Goal: Task Accomplishment & Management: Complete application form

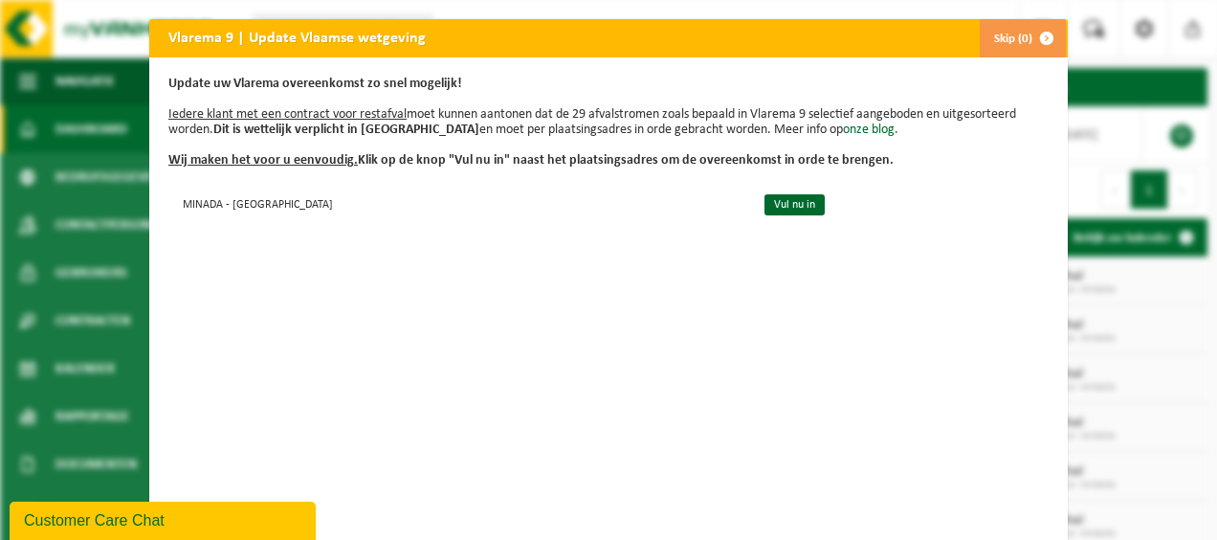
click at [765, 207] on link "Vul nu in" at bounding box center [795, 204] width 60 height 21
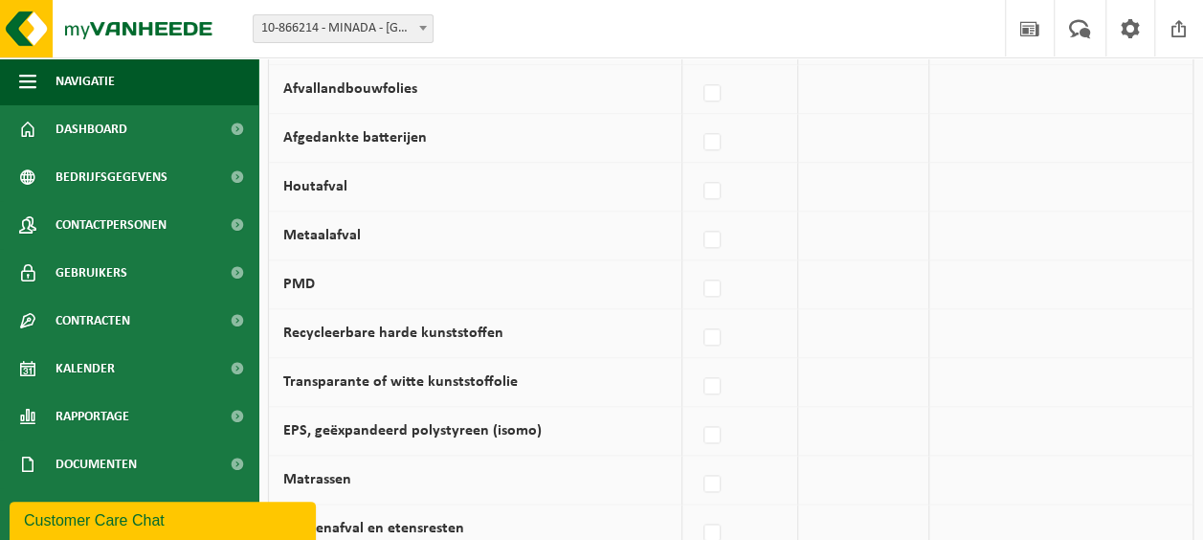
scroll to position [957, 0]
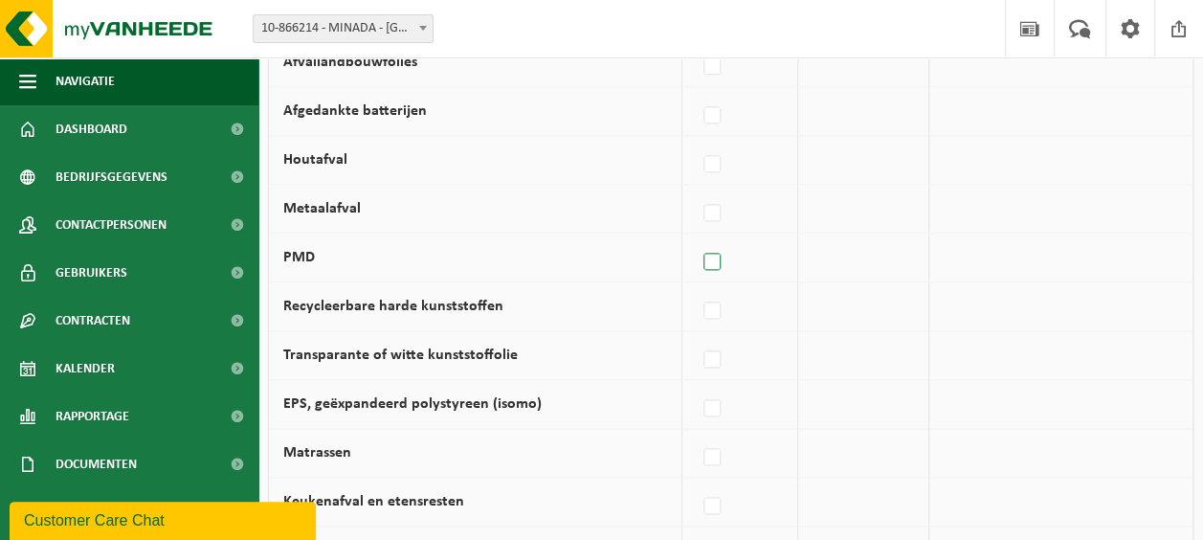
click at [718, 250] on label at bounding box center [712, 262] width 27 height 29
click at [697, 238] on input "PMD" at bounding box center [696, 237] width 1 height 1
checkbox input "true"
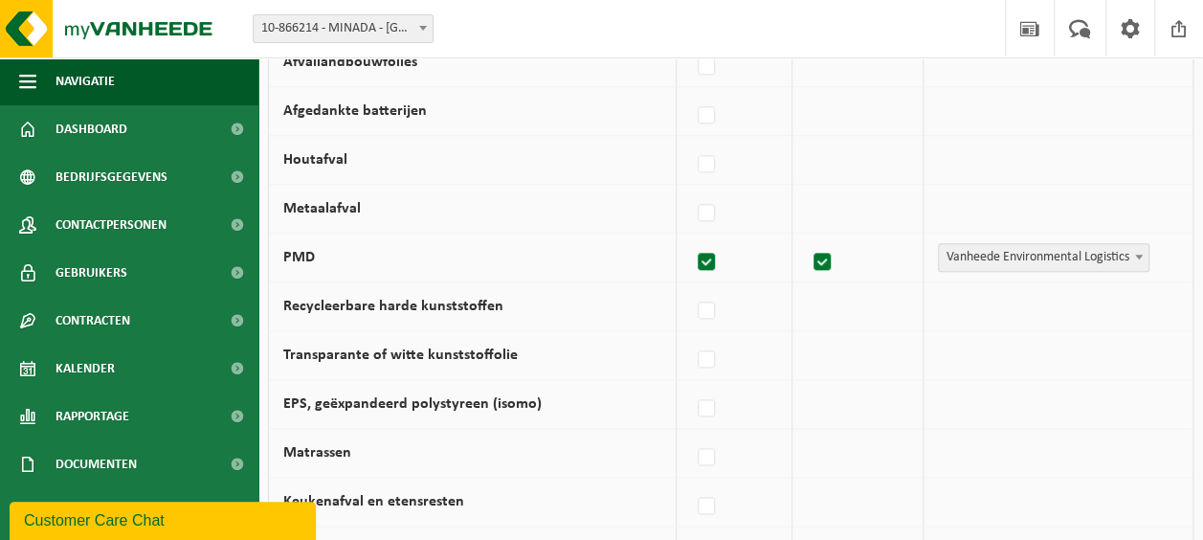
click at [1142, 252] on span at bounding box center [1138, 256] width 19 height 25
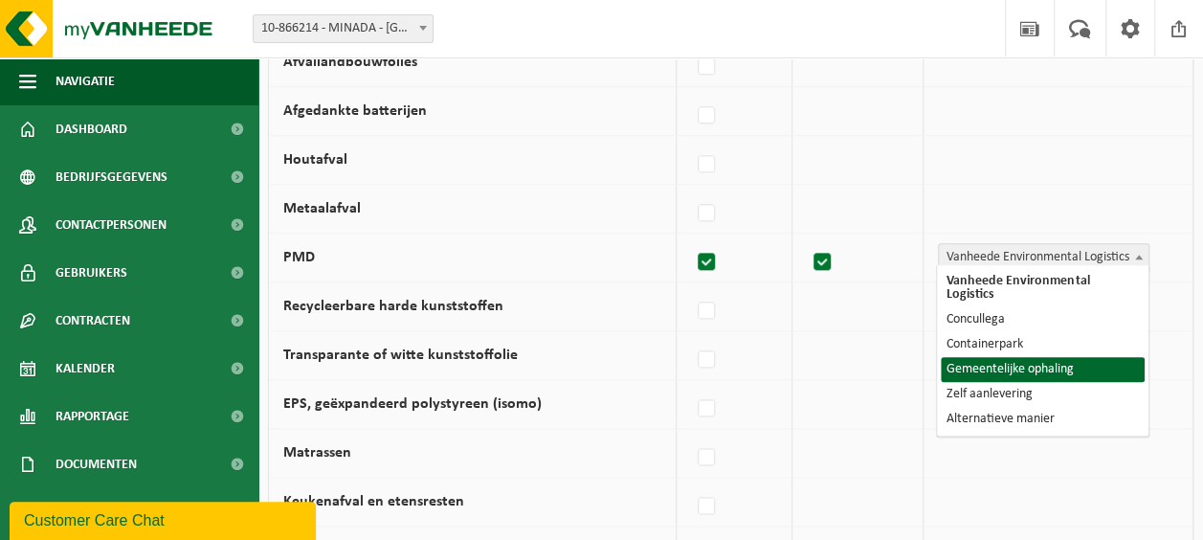
select select "Gemeentelijke ophaling"
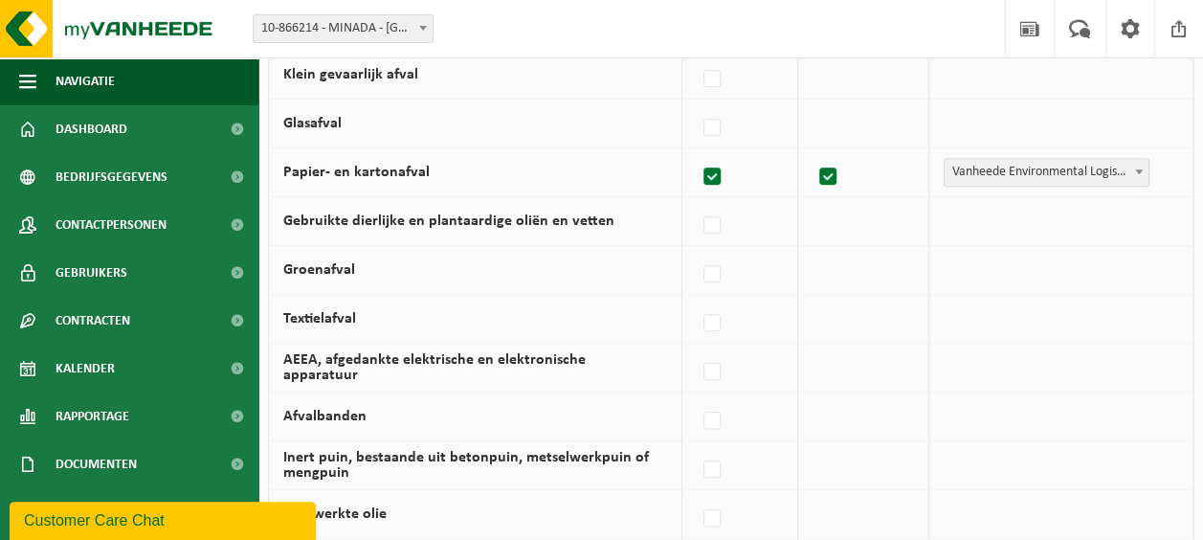
scroll to position [271, 0]
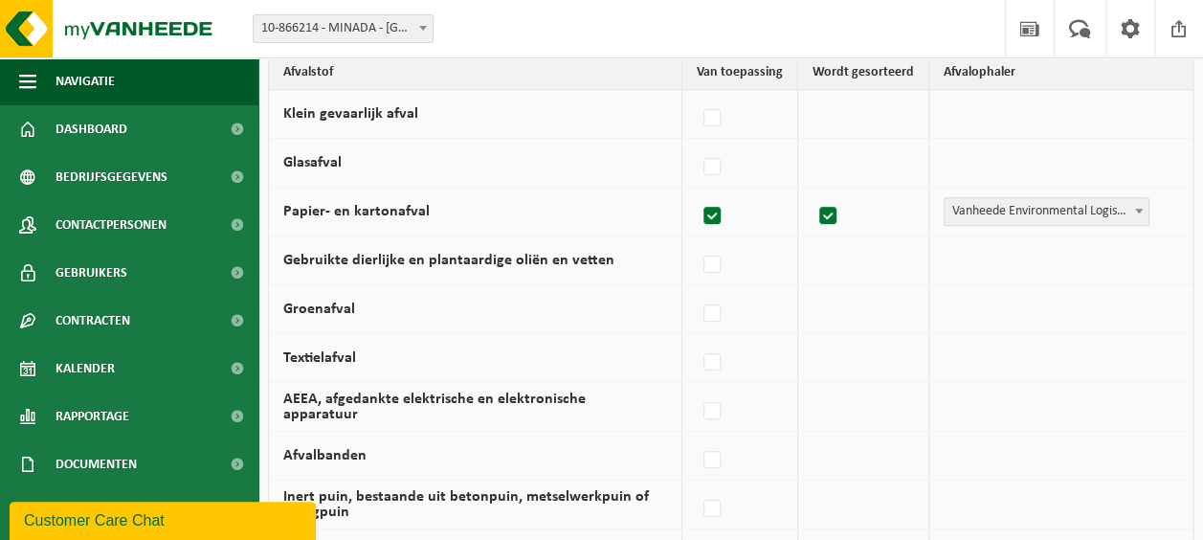
click at [1137, 209] on b at bounding box center [1139, 211] width 8 height 5
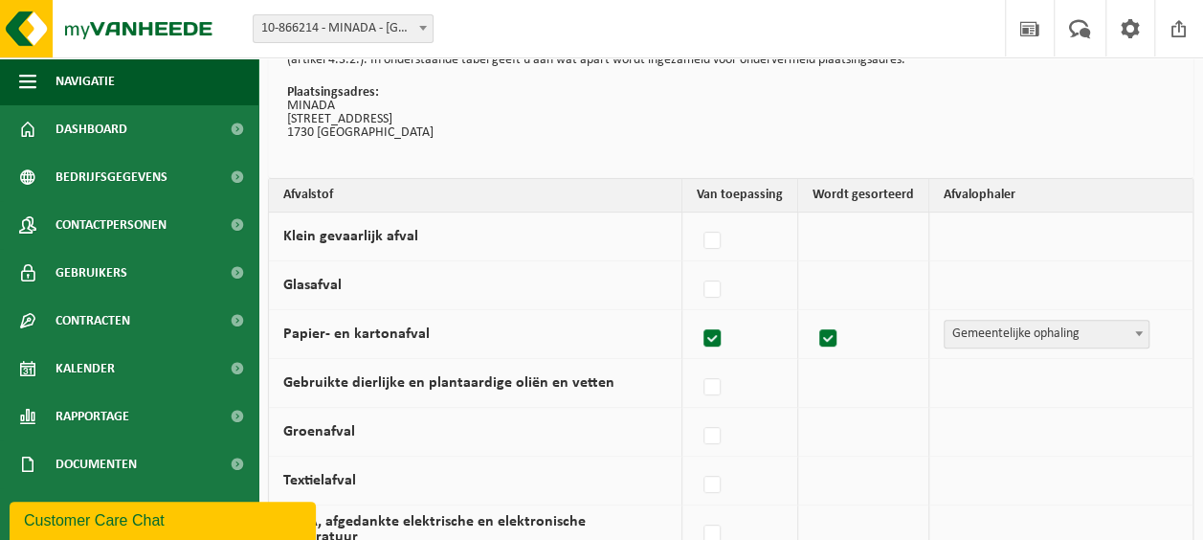
scroll to position [191, 0]
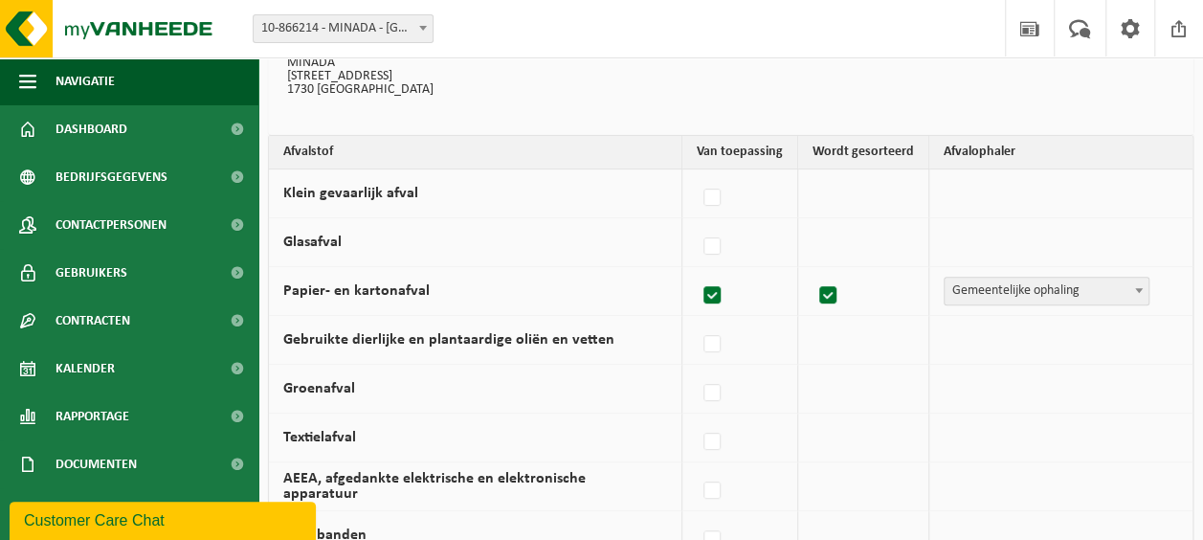
click at [1136, 288] on b at bounding box center [1139, 290] width 8 height 5
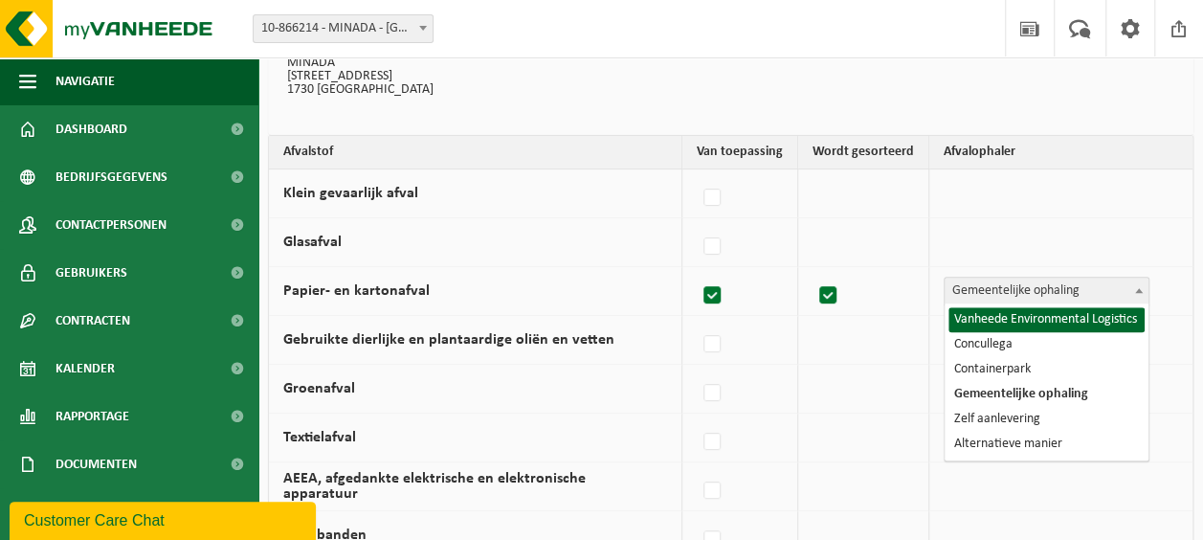
select select "Vanheede Environmental Logistics"
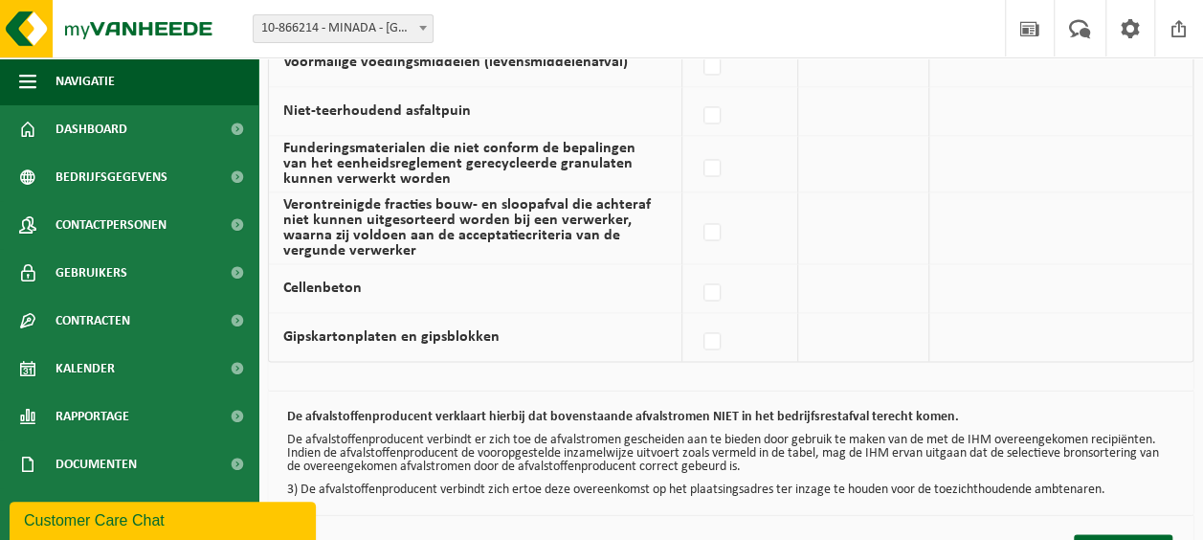
scroll to position [1515, 0]
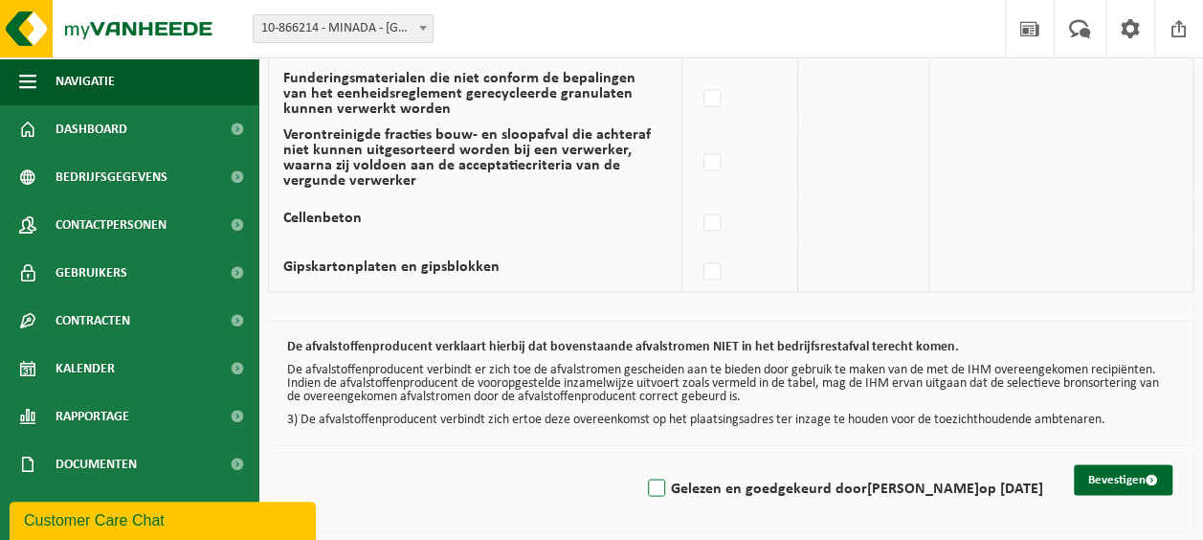
click at [644, 477] on label "Gelezen en goedgekeurd door NUSRET BAYINDIR op 10/09/25" at bounding box center [843, 488] width 399 height 29
click at [640, 464] on input "Gelezen en goedgekeurd door NUSRET BAYINDIR op 10/09/25" at bounding box center [640, 463] width 1 height 1
checkbox input "true"
click at [1119, 465] on button "Bevestigen" at bounding box center [1123, 479] width 99 height 31
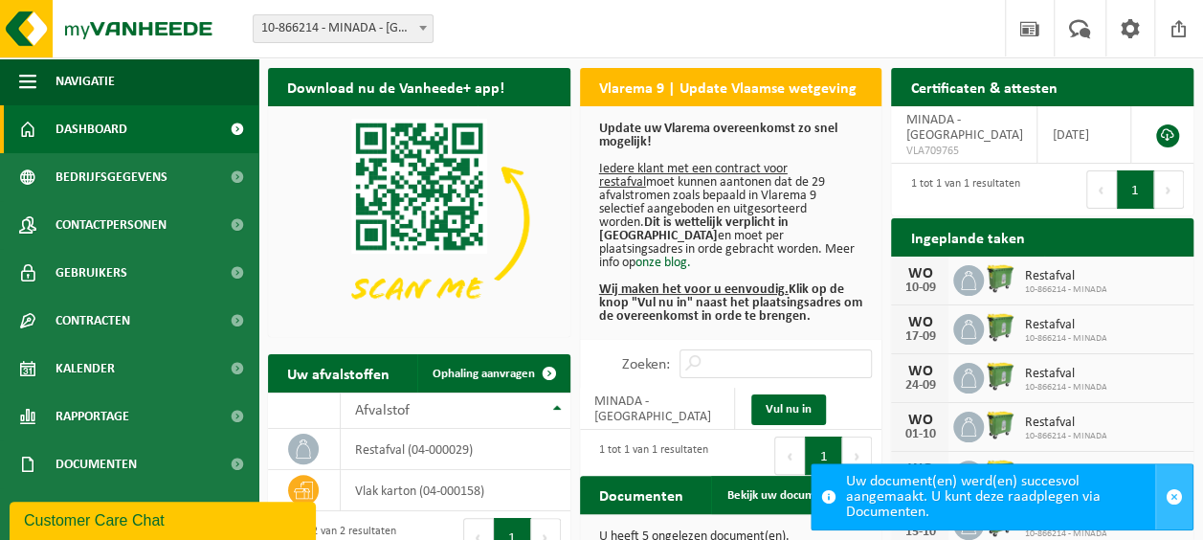
click at [1175, 491] on span "button" at bounding box center [1173, 496] width 17 height 17
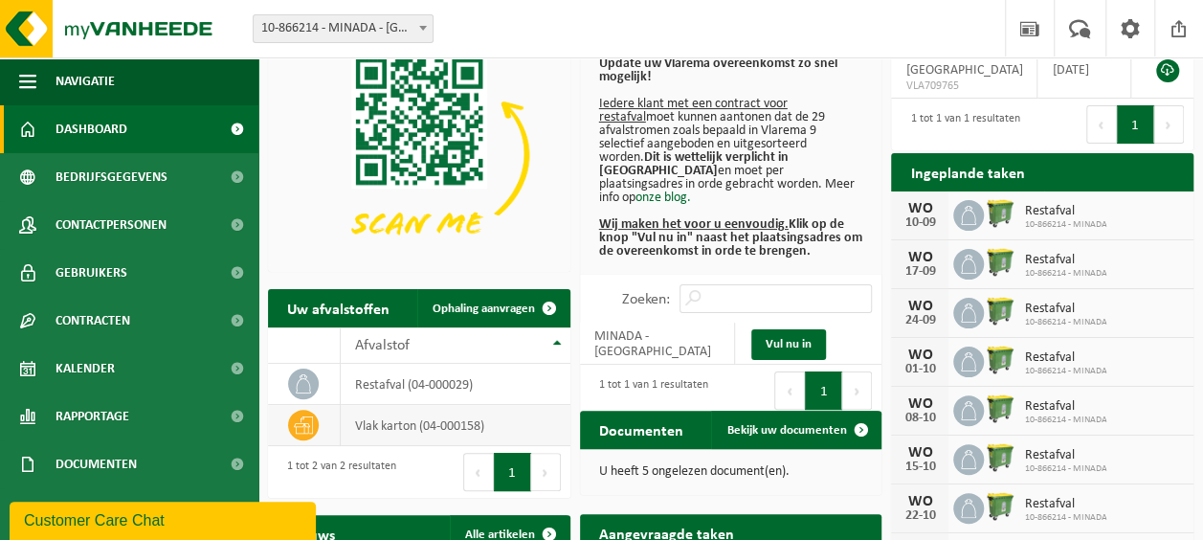
scroll to position [96, 0]
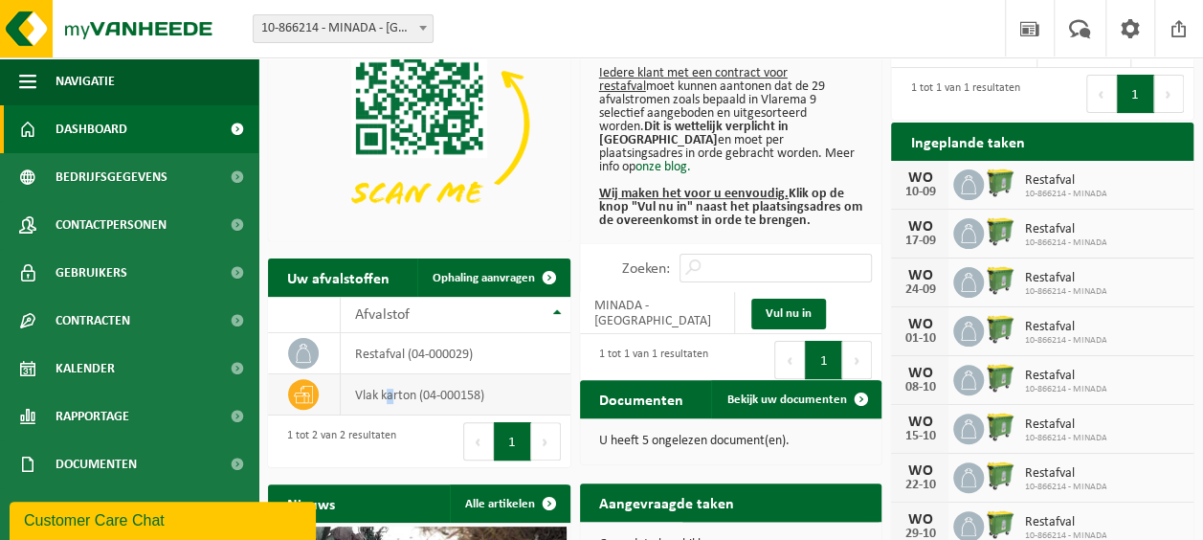
click at [390, 399] on td "vlak karton (04-000158)" at bounding box center [456, 394] width 230 height 41
drag, startPoint x: 390, startPoint y: 399, endPoint x: 299, endPoint y: 398, distance: 90.9
click at [299, 398] on icon at bounding box center [303, 394] width 19 height 19
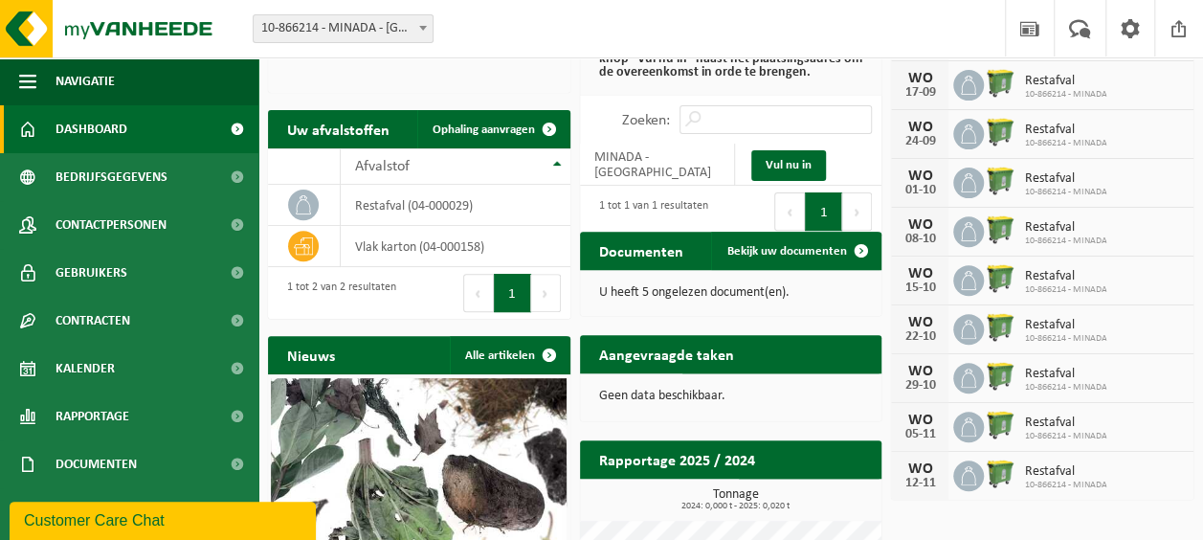
scroll to position [287, 0]
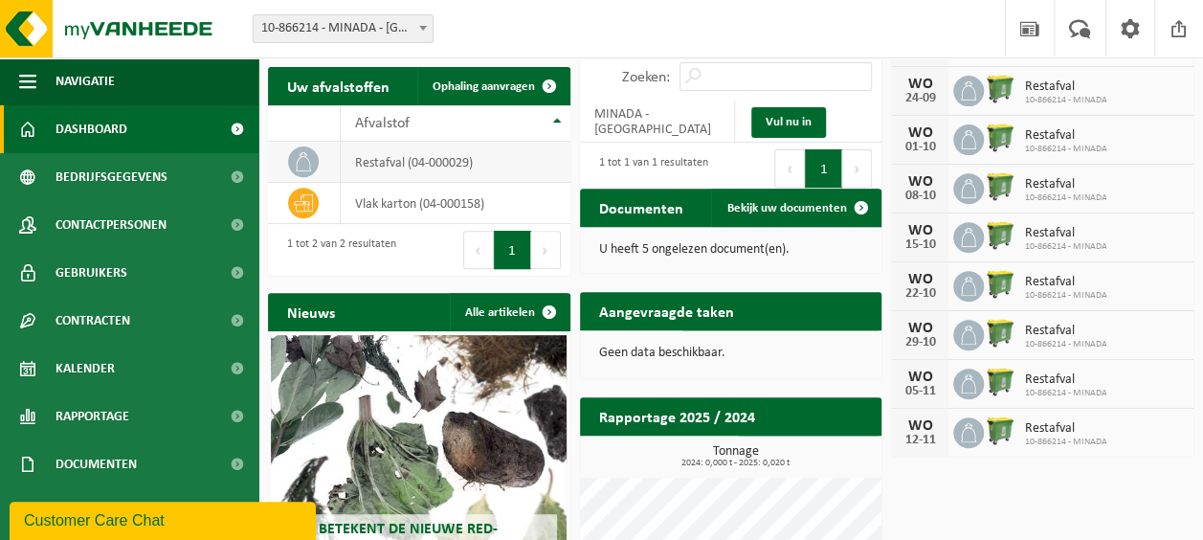
click at [325, 163] on td at bounding box center [304, 162] width 73 height 41
click at [386, 209] on td "vlak karton (04-000158)" at bounding box center [456, 203] width 230 height 41
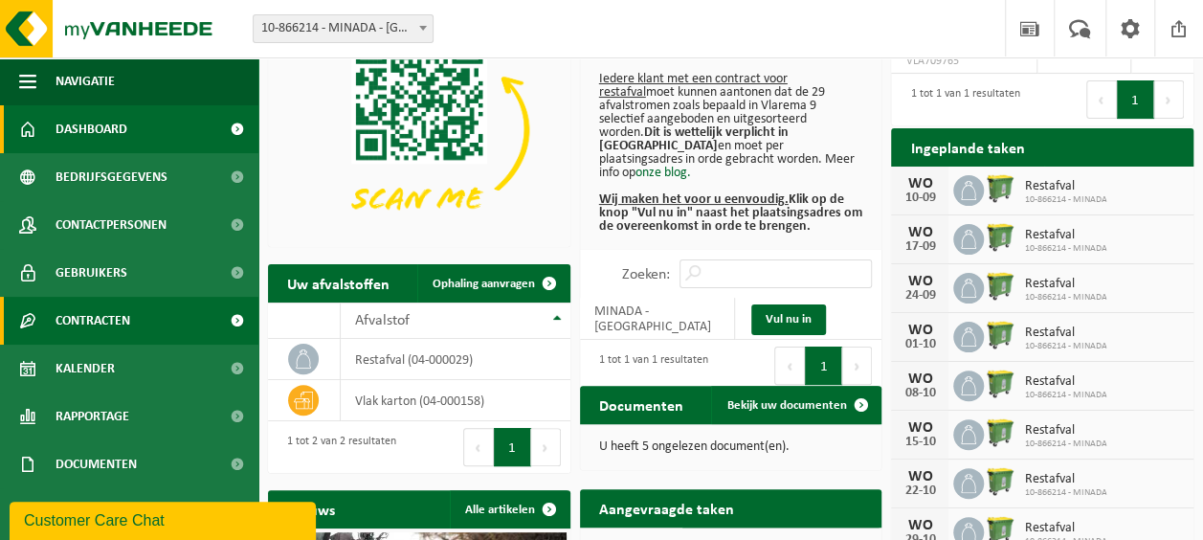
scroll to position [0, 0]
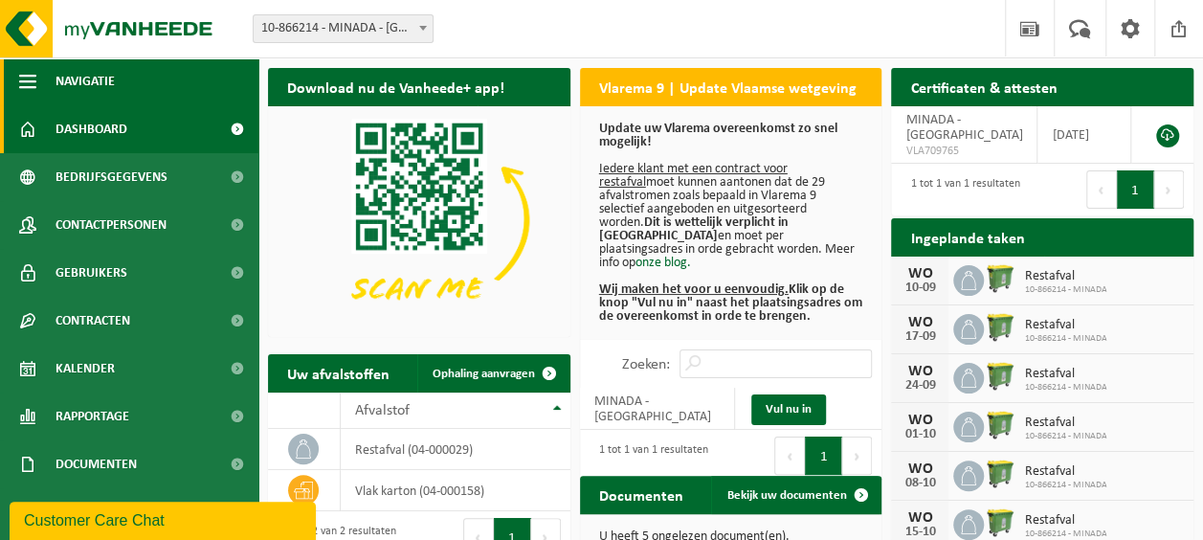
click at [27, 80] on span "button" at bounding box center [27, 81] width 17 height 48
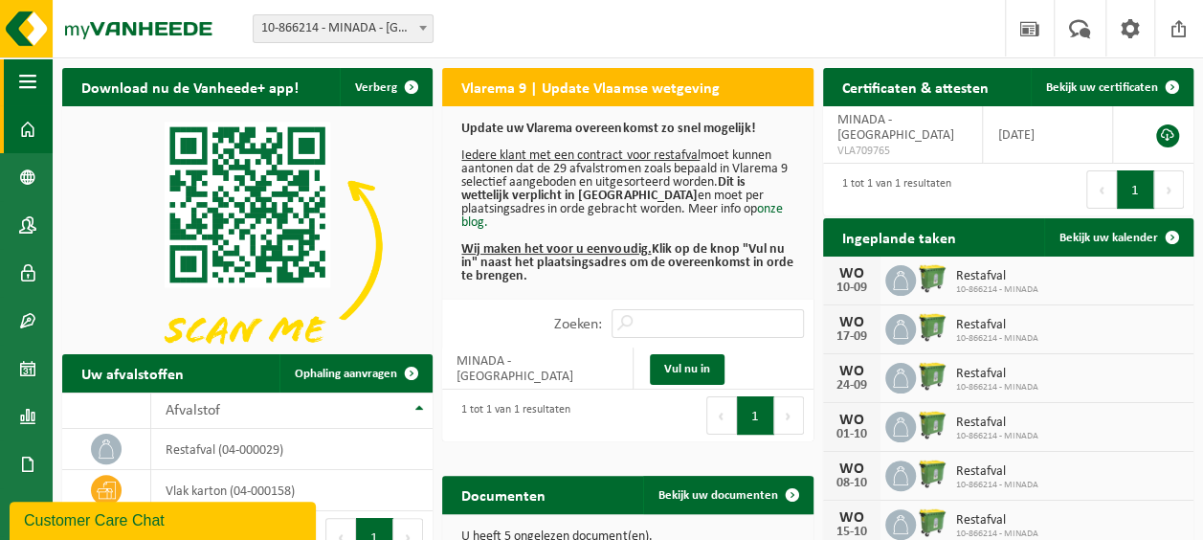
click at [27, 80] on span "button" at bounding box center [27, 81] width 17 height 48
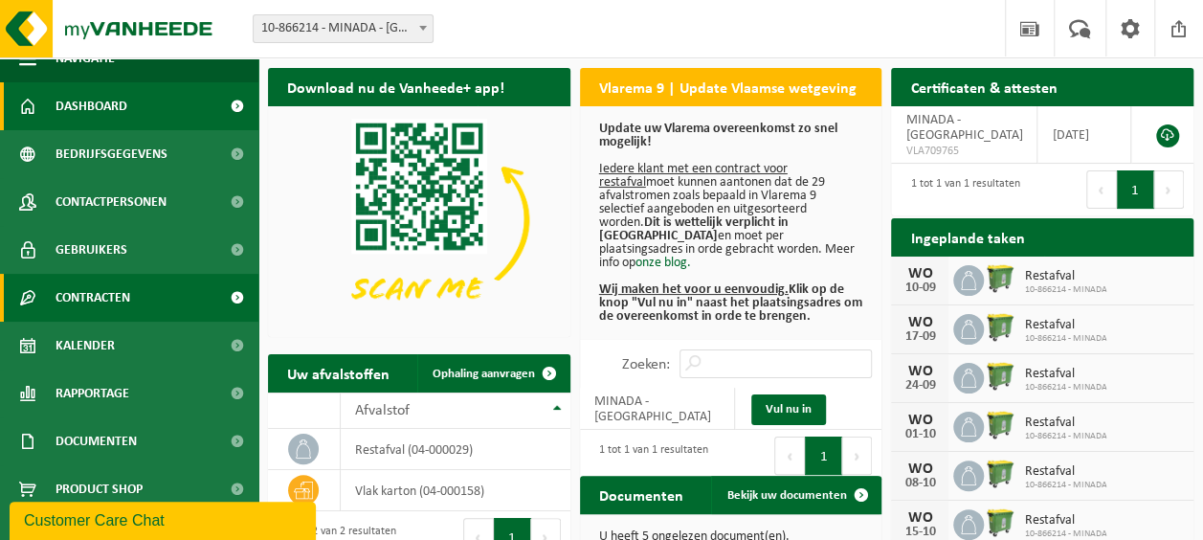
scroll to position [44, 0]
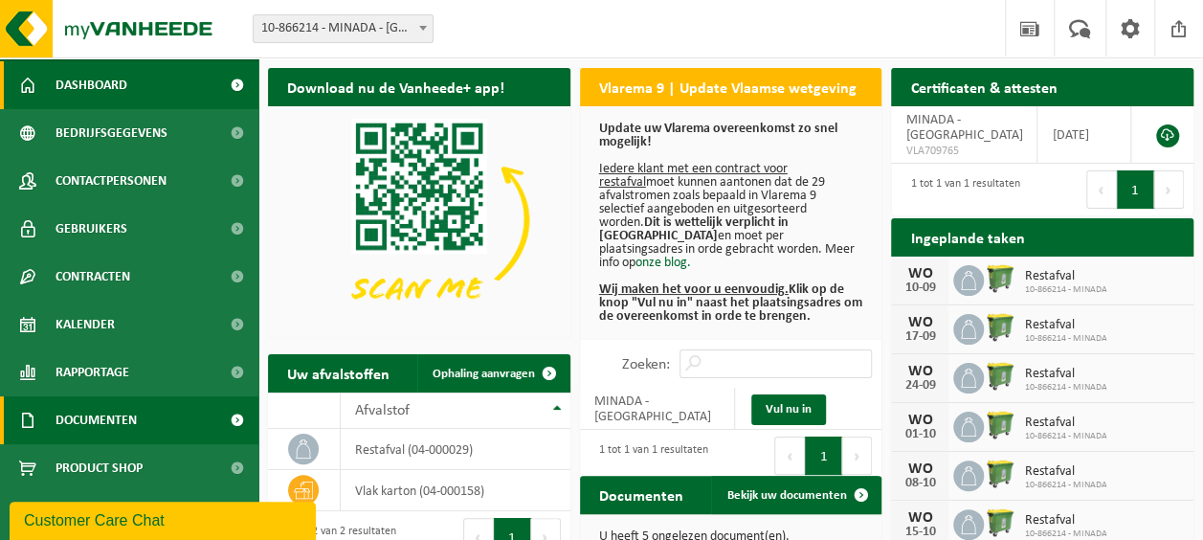
click at [130, 417] on span "Documenten" at bounding box center [95, 420] width 81 height 48
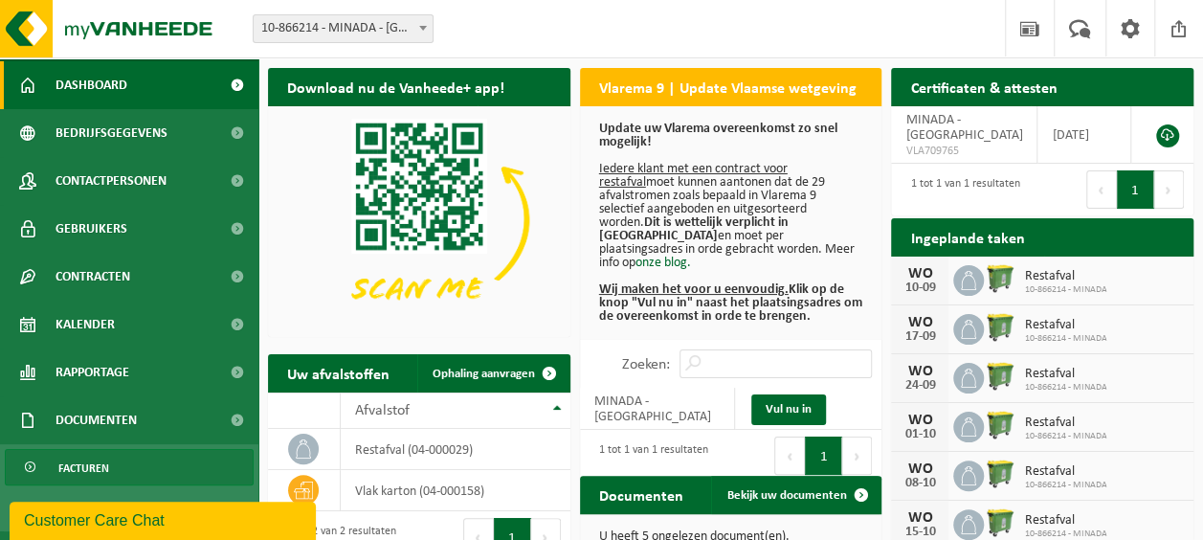
click at [77, 465] on span "Facturen" at bounding box center [83, 468] width 51 height 36
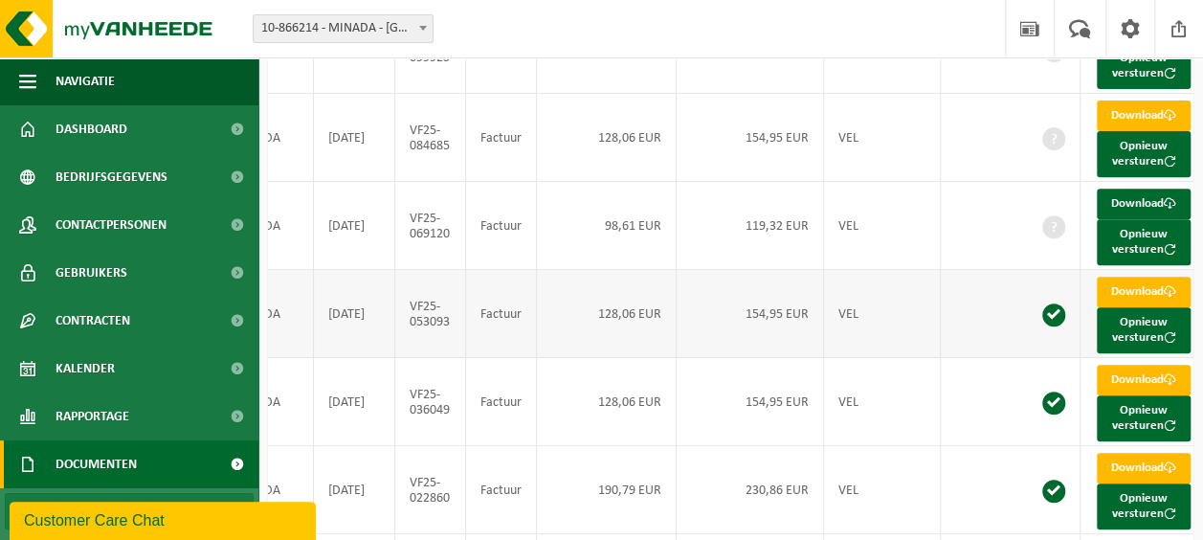
scroll to position [287, 0]
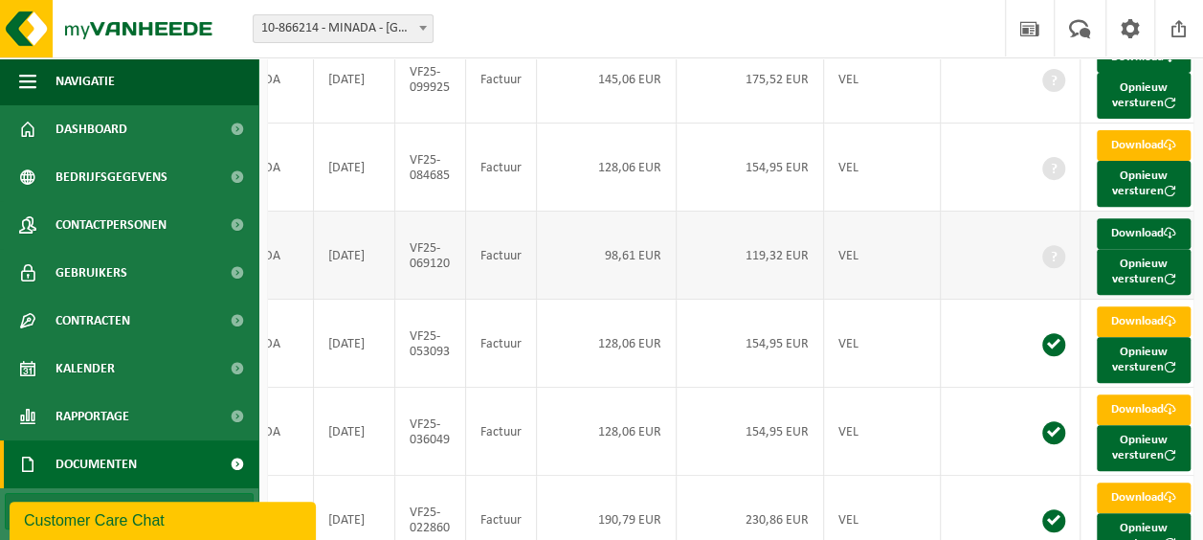
click at [765, 299] on td "119,32 EUR" at bounding box center [749, 255] width 147 height 88
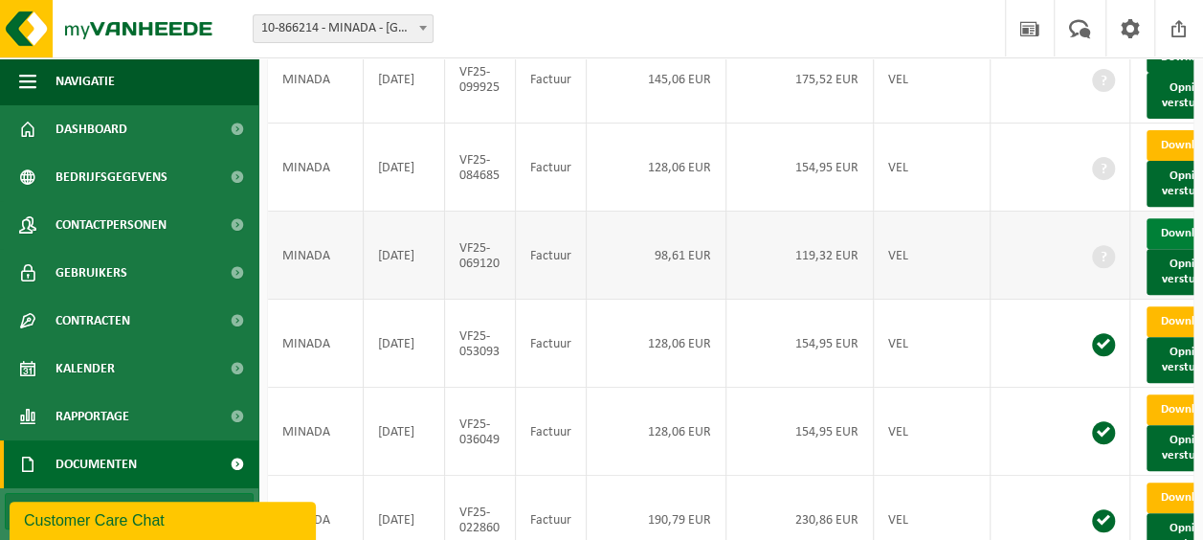
click at [1175, 249] on link "Download" at bounding box center [1193, 233] width 94 height 31
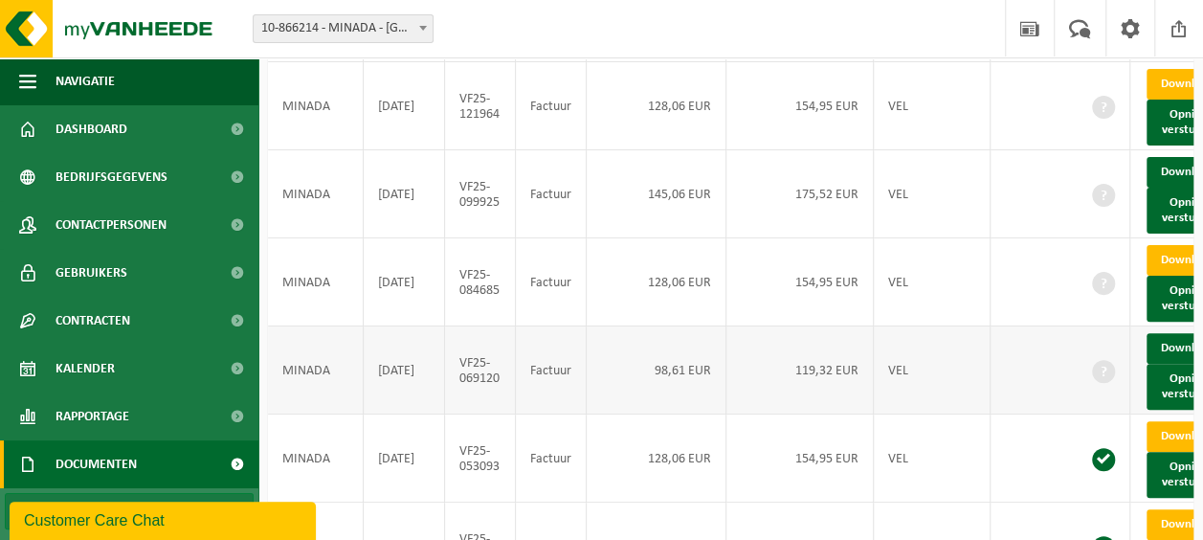
scroll to position [143, 0]
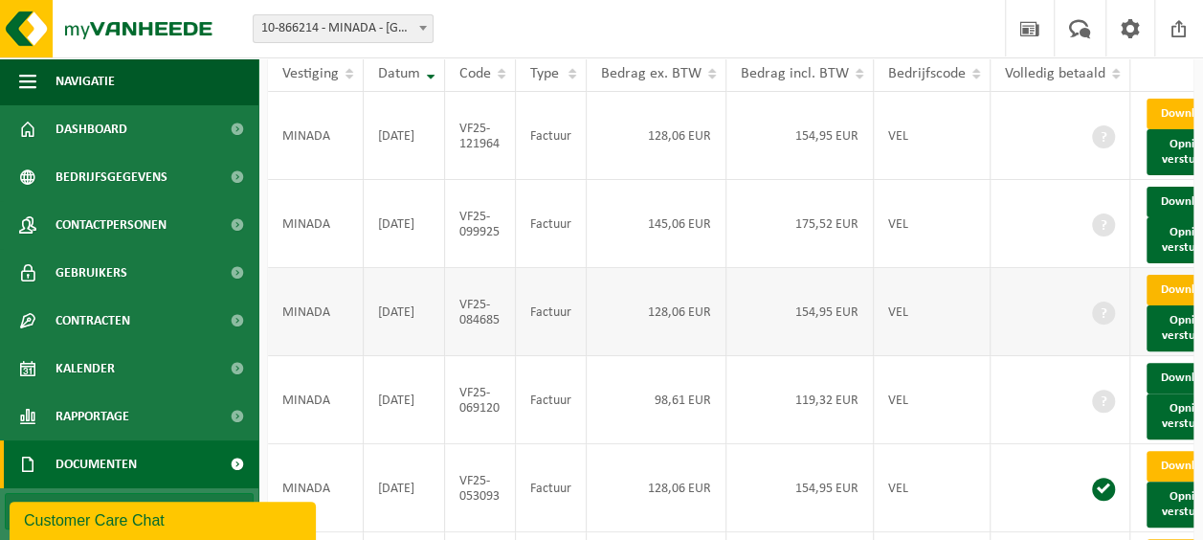
click at [1164, 305] on link "Download" at bounding box center [1193, 290] width 94 height 31
click at [1166, 217] on link "Download" at bounding box center [1193, 202] width 94 height 31
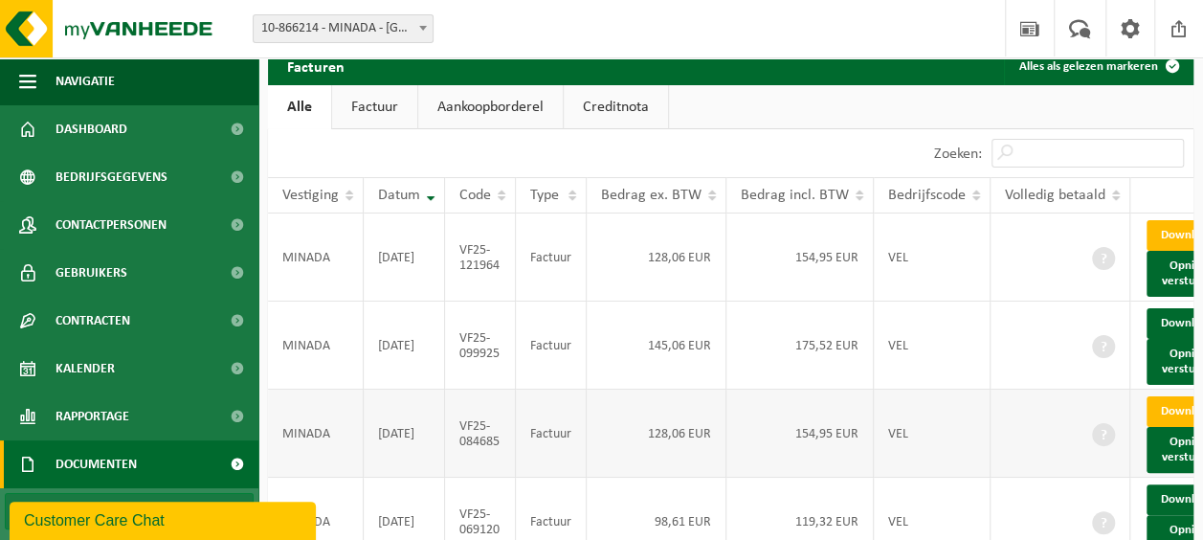
scroll to position [0, 0]
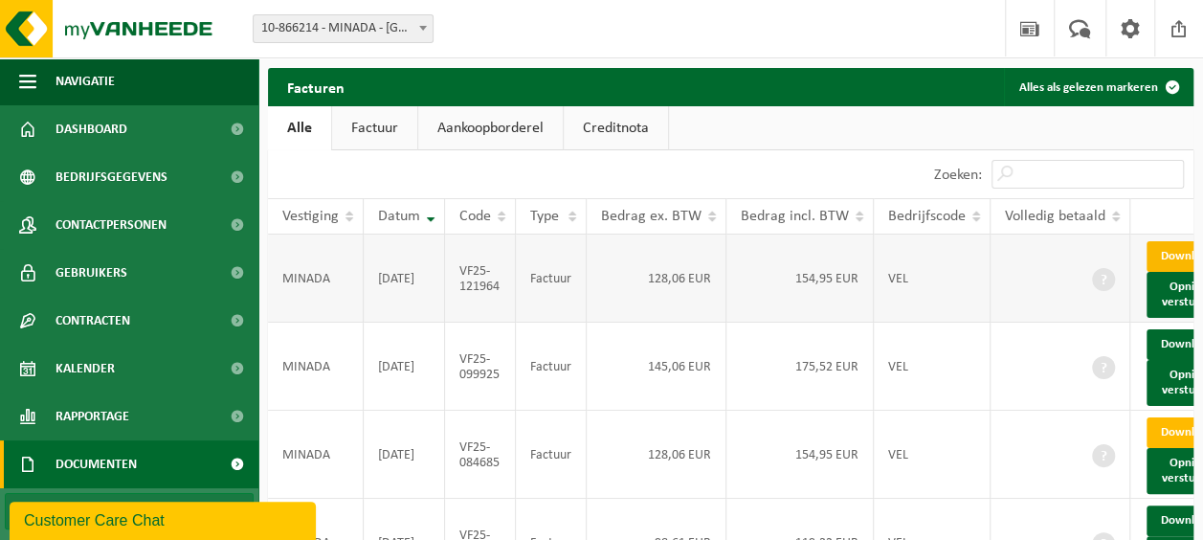
click at [1150, 257] on link "Download" at bounding box center [1193, 256] width 94 height 31
